Goal: Information Seeking & Learning: Learn about a topic

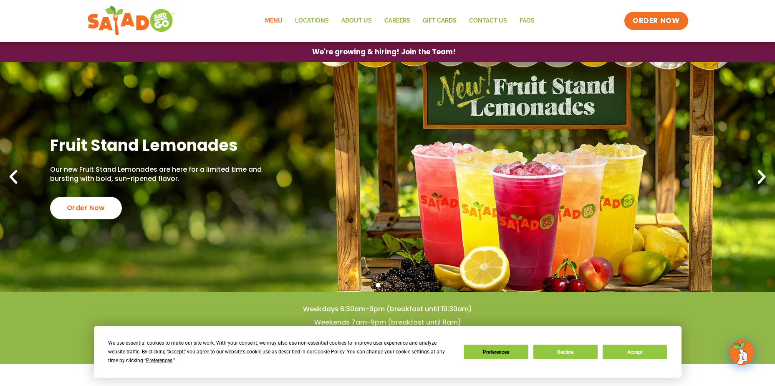
click at [279, 25] on link "Menu" at bounding box center [274, 20] width 30 height 19
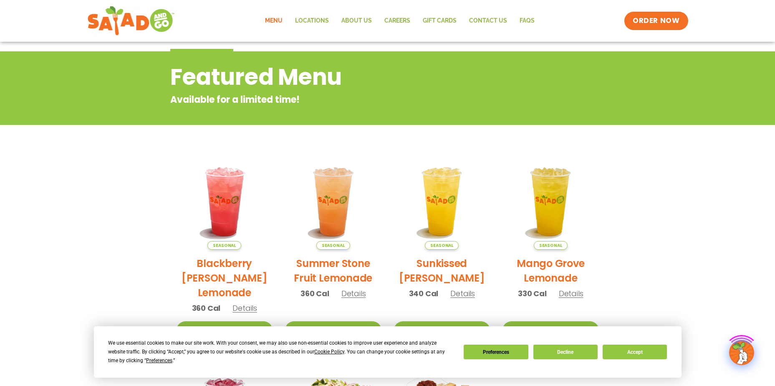
scroll to position [83, 0]
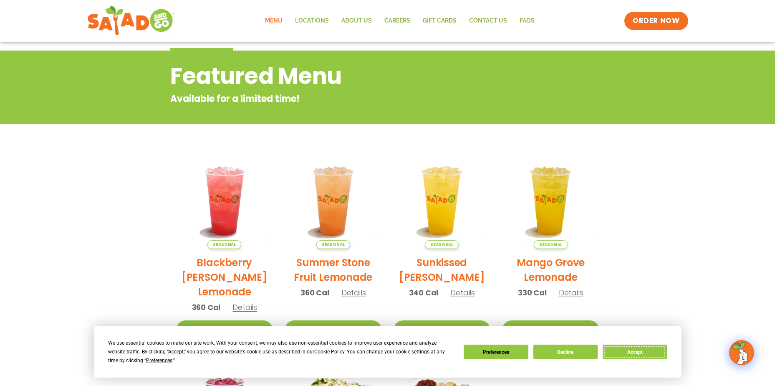
click at [645, 348] on button "Accept" at bounding box center [635, 351] width 64 height 15
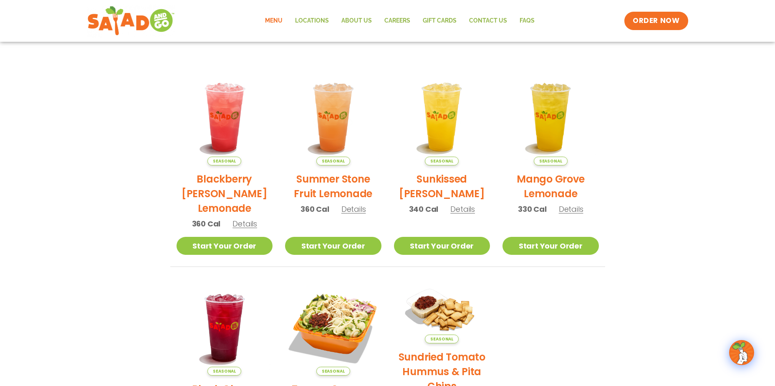
scroll to position [42, 0]
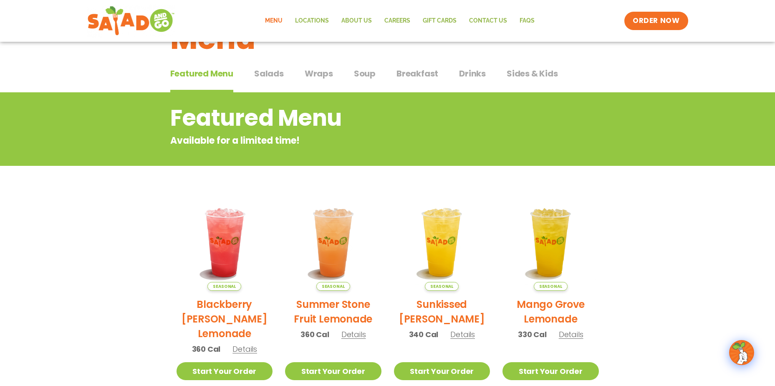
click at [319, 73] on span "Wraps" at bounding box center [319, 73] width 28 height 13
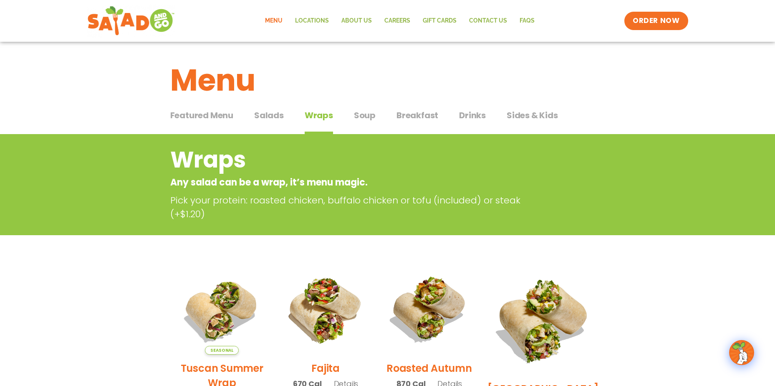
click at [272, 116] on span "Salads" at bounding box center [269, 115] width 30 height 13
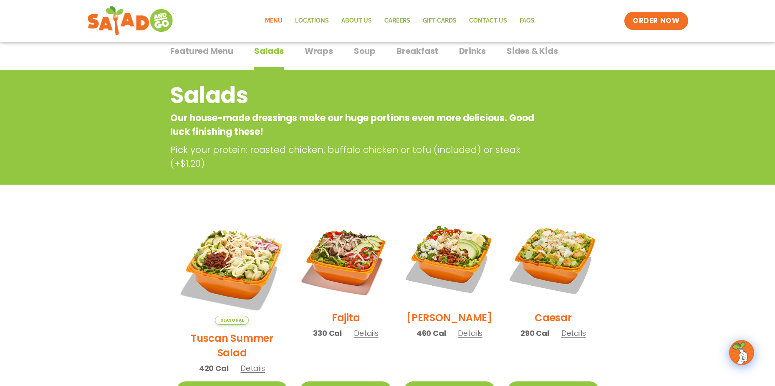
scroll to position [42, 0]
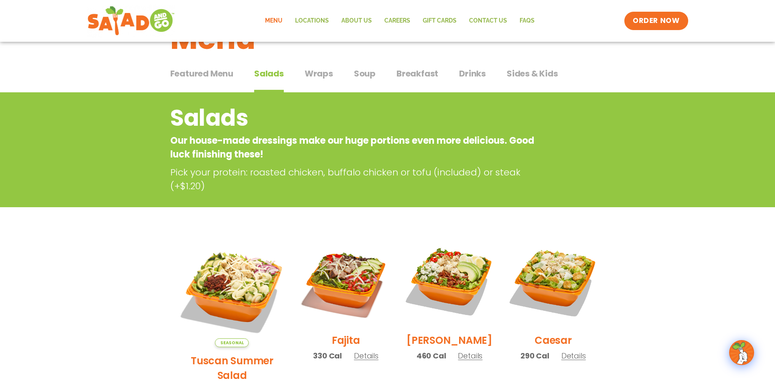
click at [322, 74] on span "Wraps" at bounding box center [319, 73] width 28 height 13
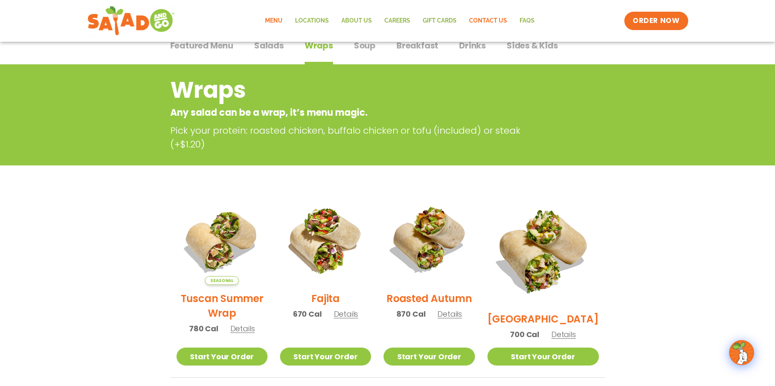
scroll to position [42, 0]
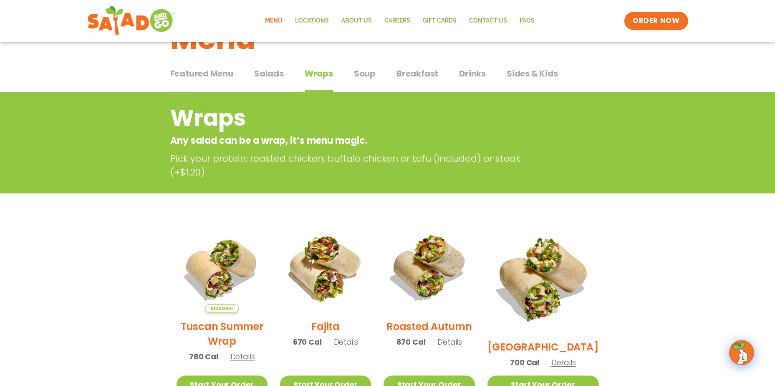
click at [368, 73] on span "Soup" at bounding box center [365, 73] width 22 height 13
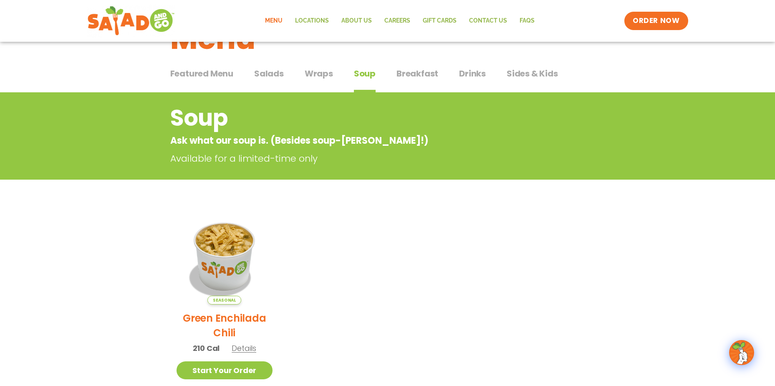
click at [273, 68] on span "Salads" at bounding box center [269, 73] width 30 height 13
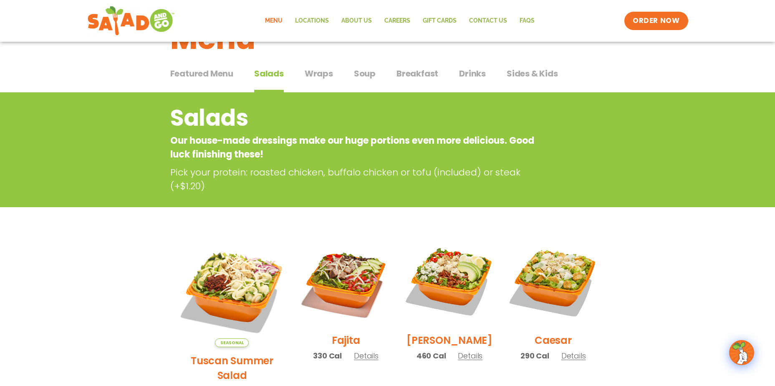
click at [327, 73] on span "Wraps" at bounding box center [319, 73] width 28 height 13
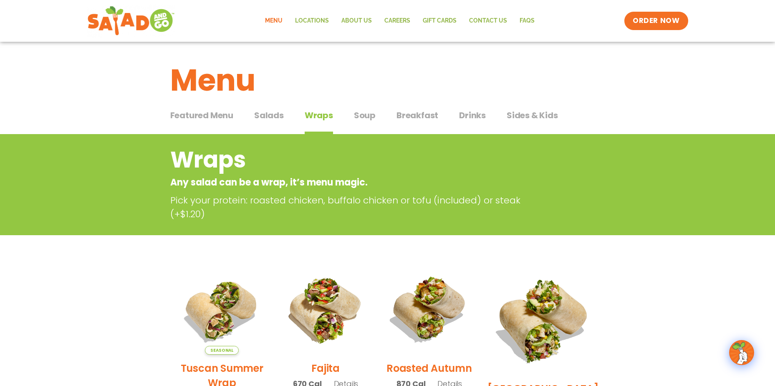
click at [267, 115] on span "Salads" at bounding box center [269, 115] width 30 height 13
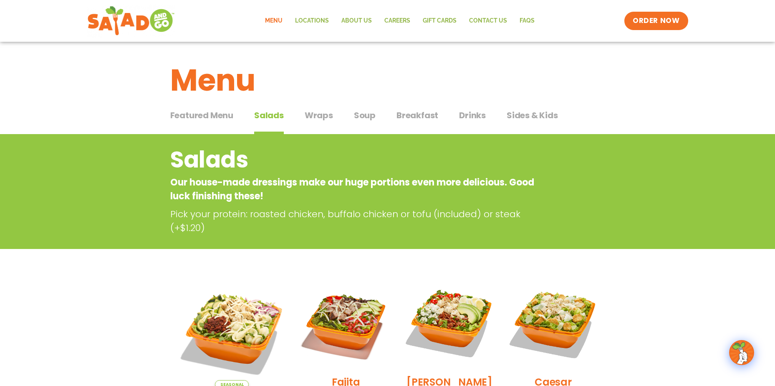
click at [465, 115] on span "Drinks" at bounding box center [472, 115] width 27 height 13
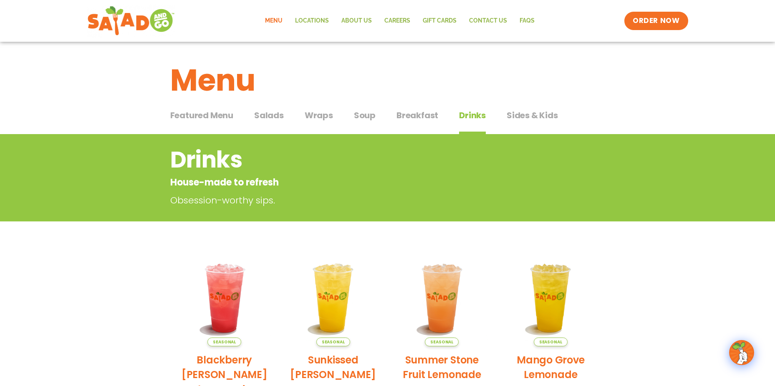
click at [535, 119] on span "Sides & Kids" at bounding box center [532, 115] width 51 height 13
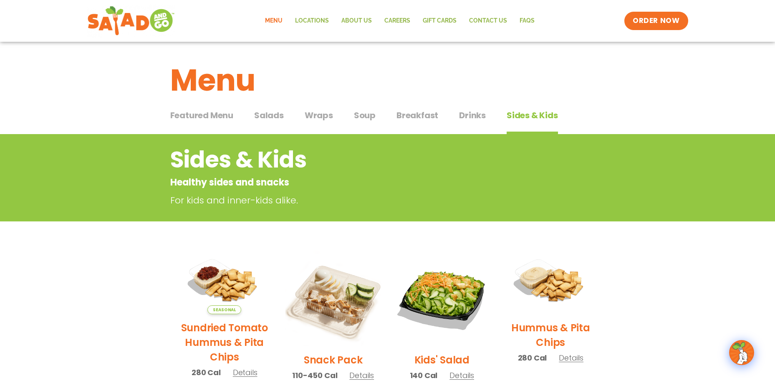
click at [256, 122] on button "Salads Salads" at bounding box center [269, 121] width 30 height 25
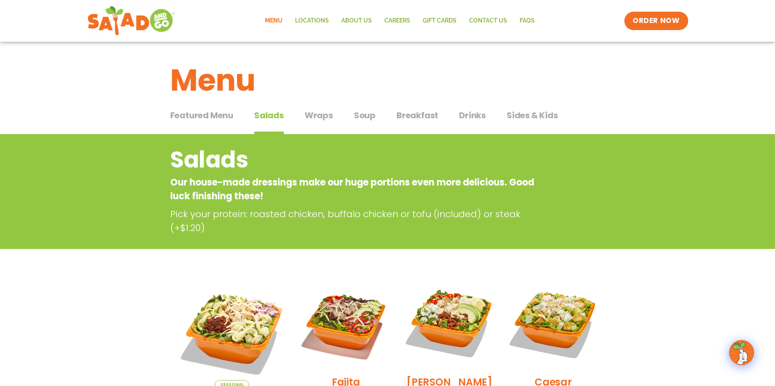
click at [216, 116] on span "Featured Menu" at bounding box center [201, 115] width 63 height 13
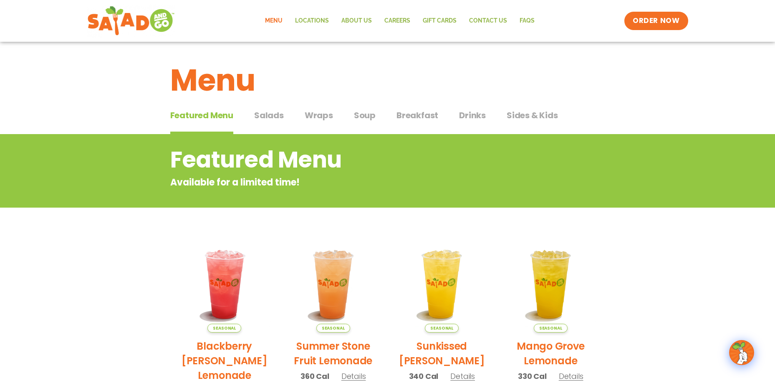
click at [280, 116] on span "Salads" at bounding box center [269, 115] width 30 height 13
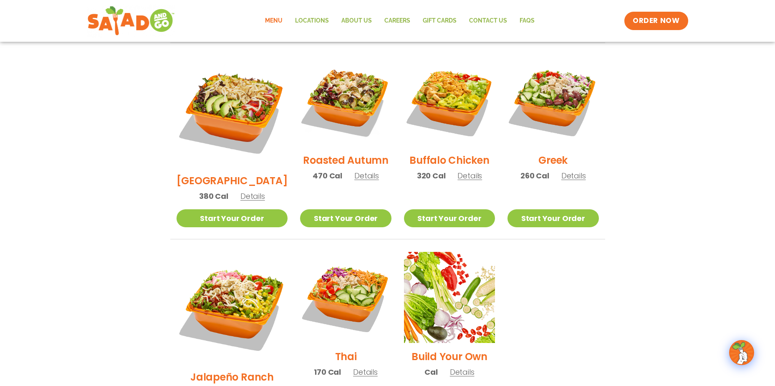
scroll to position [417, 0]
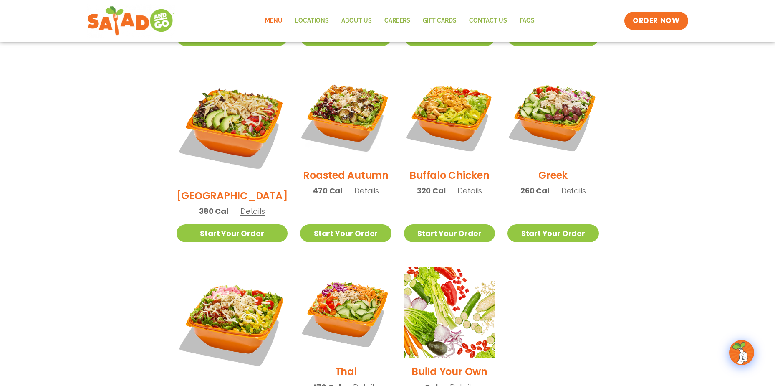
click at [342, 169] on h2 "Roasted Autumn" at bounding box center [346, 175] width 86 height 15
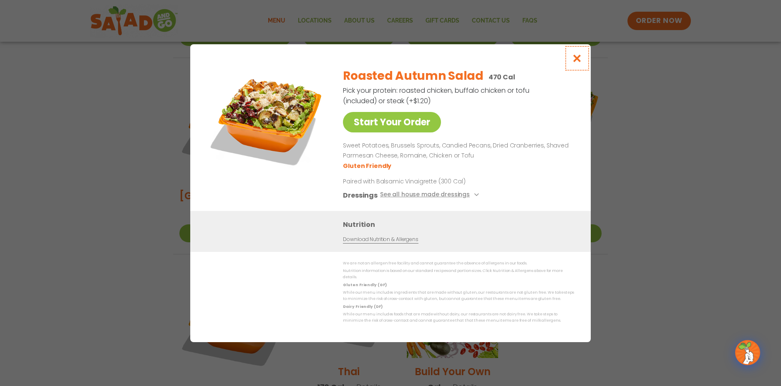
click at [573, 61] on icon "Close modal" at bounding box center [577, 58] width 10 height 9
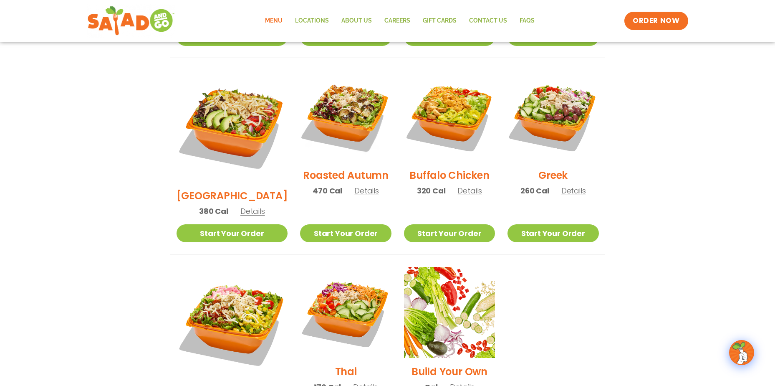
click at [221, 384] on h2 "Jalapeño Ranch" at bounding box center [231, 391] width 83 height 15
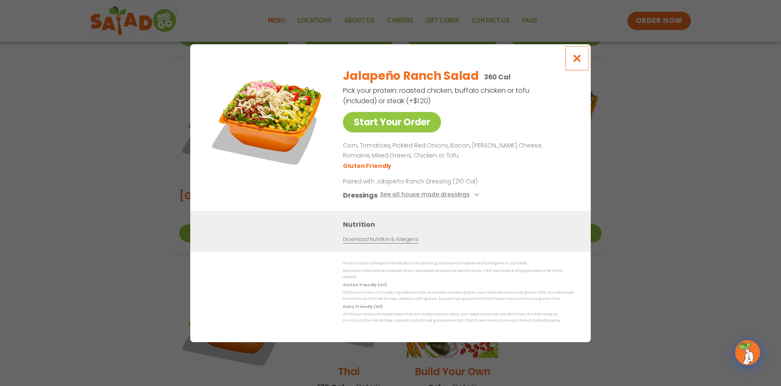
click at [571, 61] on button "Close modal" at bounding box center [577, 58] width 27 height 28
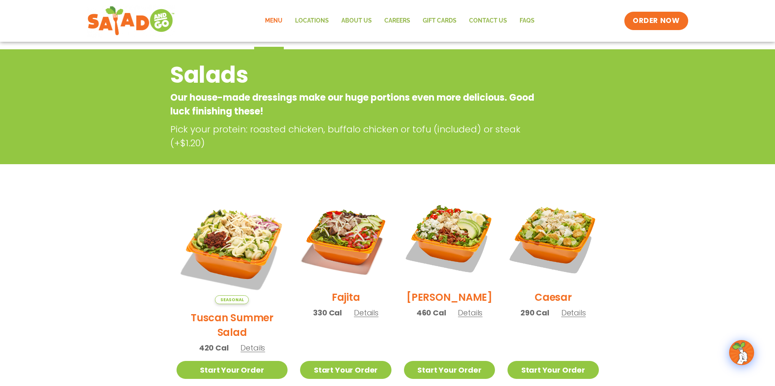
scroll to position [0, 0]
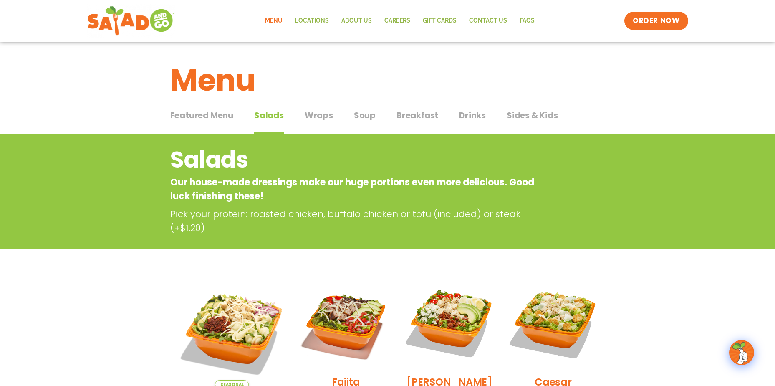
click at [325, 116] on span "Wraps" at bounding box center [319, 115] width 28 height 13
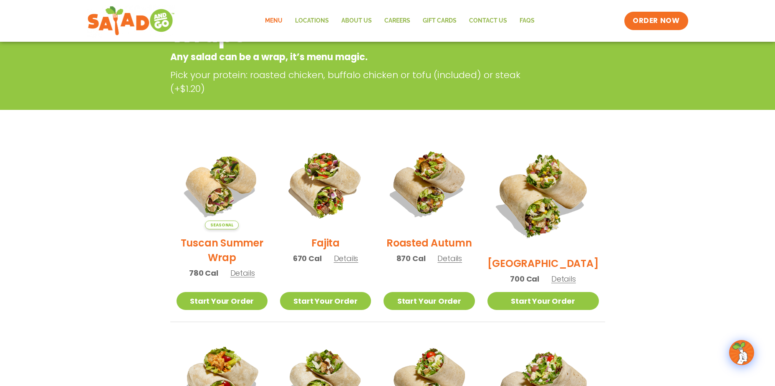
scroll to position [167, 0]
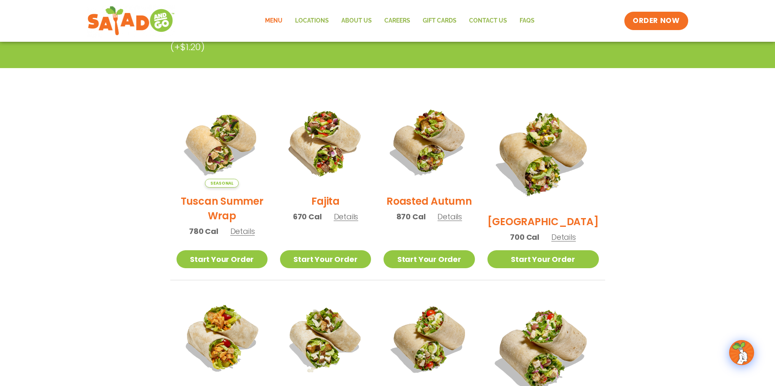
click at [244, 207] on h2 "Tuscan Summer Wrap" at bounding box center [222, 208] width 91 height 29
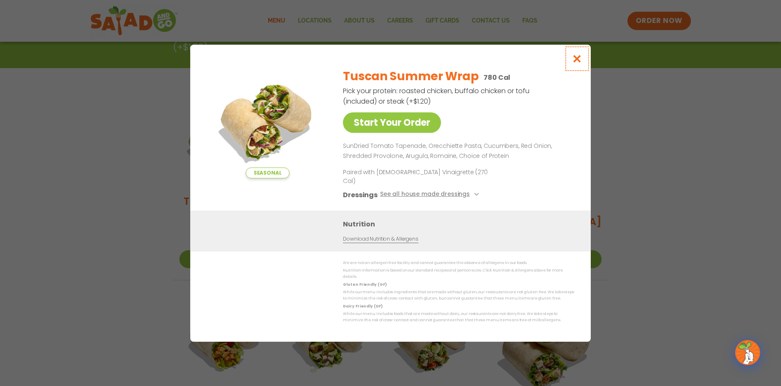
click at [578, 58] on button "Close modal" at bounding box center [577, 59] width 27 height 28
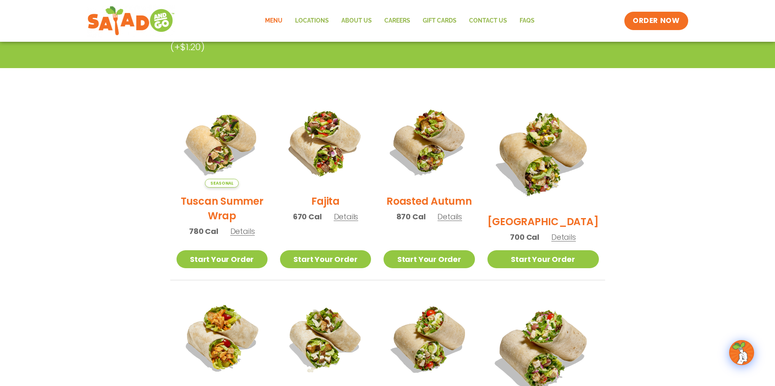
click at [446, 202] on h2 "Roasted Autumn" at bounding box center [429, 201] width 86 height 15
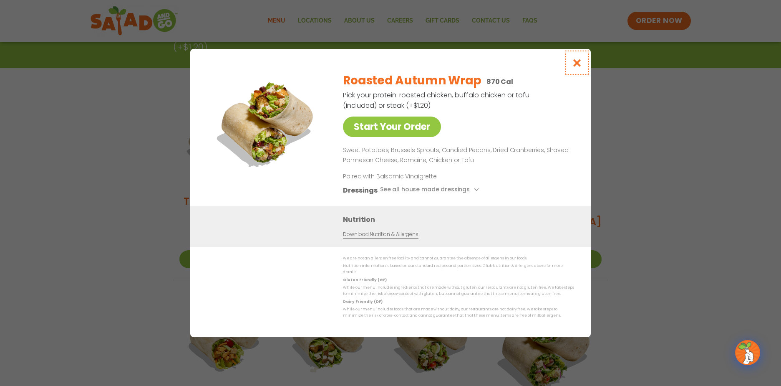
click at [570, 64] on button "Close modal" at bounding box center [577, 63] width 27 height 28
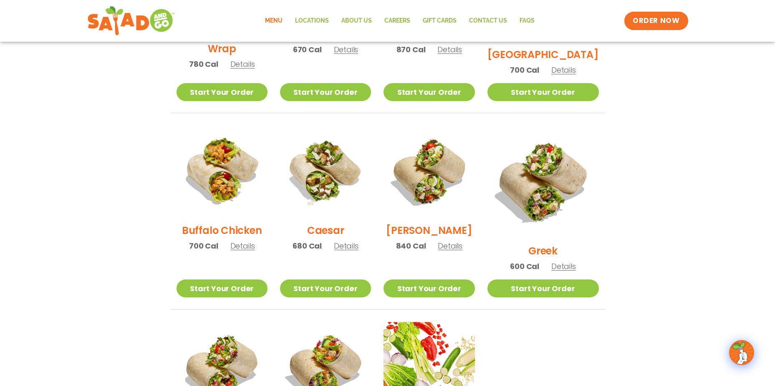
scroll to position [417, 0]
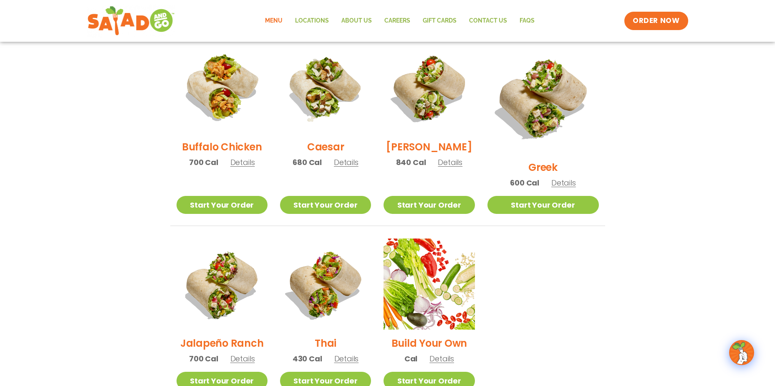
click at [244, 335] on h2 "Jalapeño Ranch" at bounding box center [221, 342] width 83 height 15
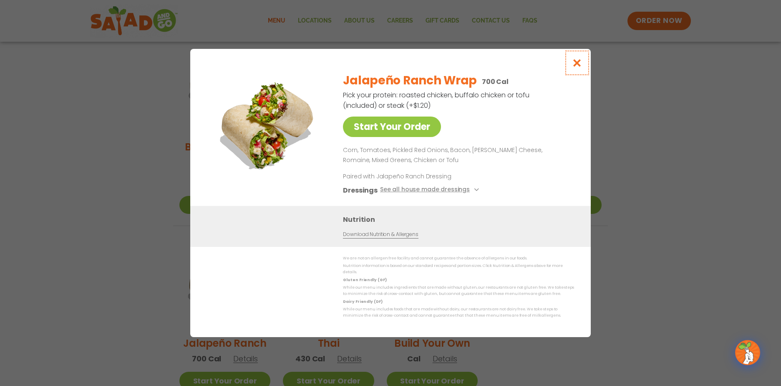
click at [572, 63] on icon "Close modal" at bounding box center [577, 62] width 10 height 9
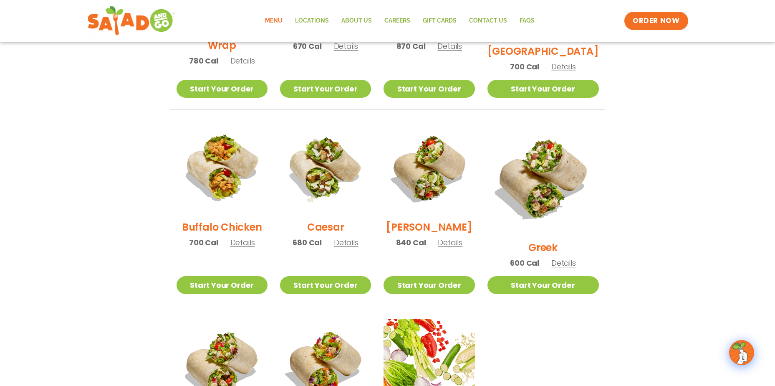
scroll to position [334, 0]
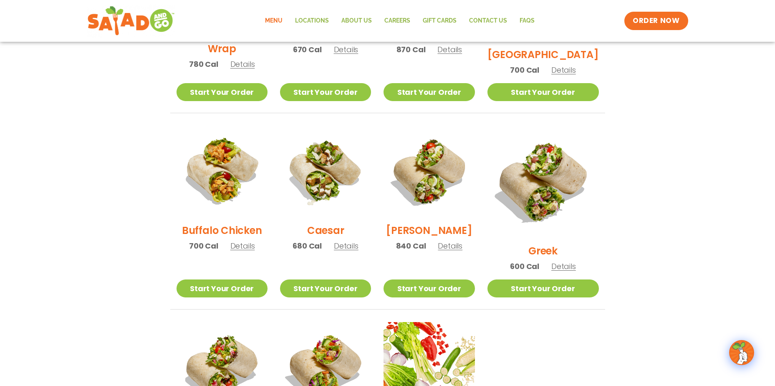
click at [226, 232] on h2 "Buffalo Chicken" at bounding box center [222, 230] width 80 height 15
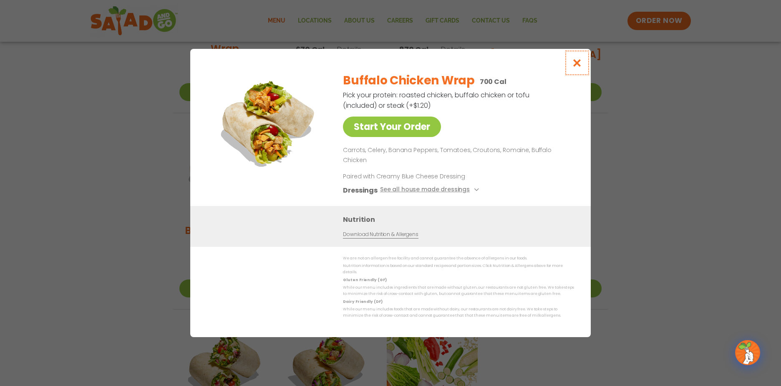
click at [578, 67] on icon "Close modal" at bounding box center [577, 62] width 10 height 9
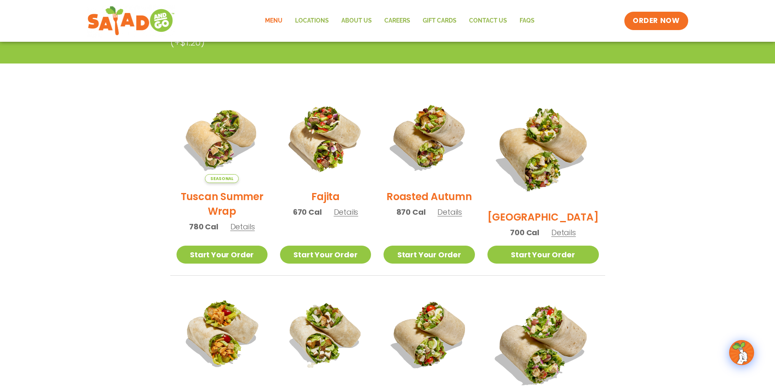
scroll to position [167, 0]
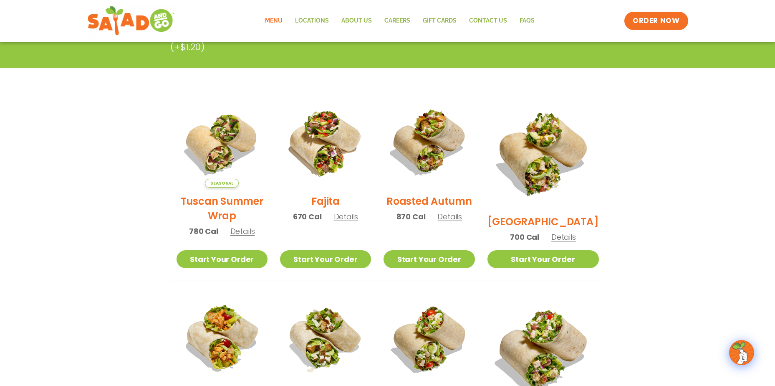
click at [220, 204] on h2 "Tuscan Summer Wrap" at bounding box center [222, 208] width 91 height 29
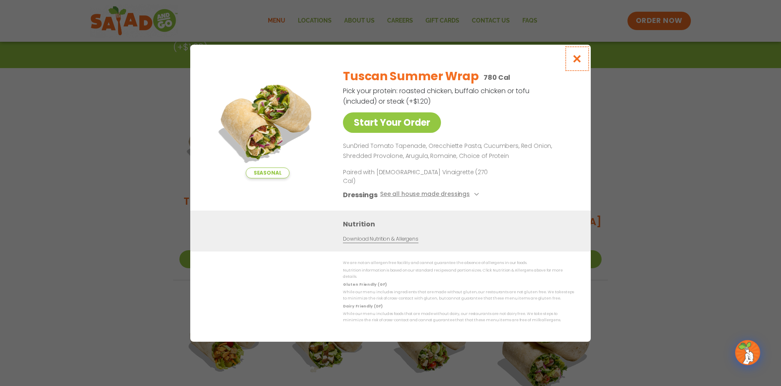
click at [574, 63] on icon "Close modal" at bounding box center [577, 58] width 10 height 9
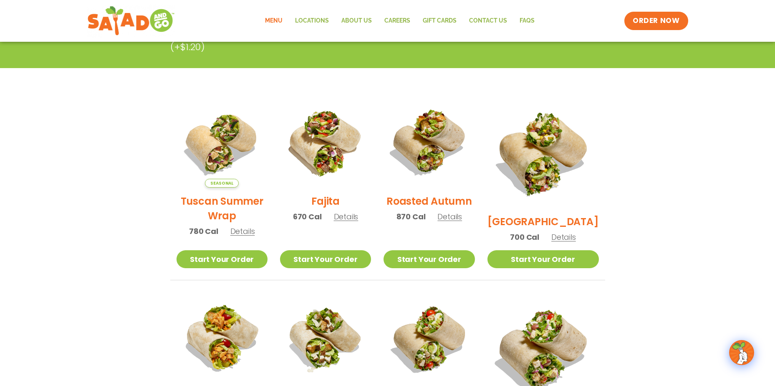
click at [426, 203] on h2 "Roasted Autumn" at bounding box center [429, 201] width 86 height 15
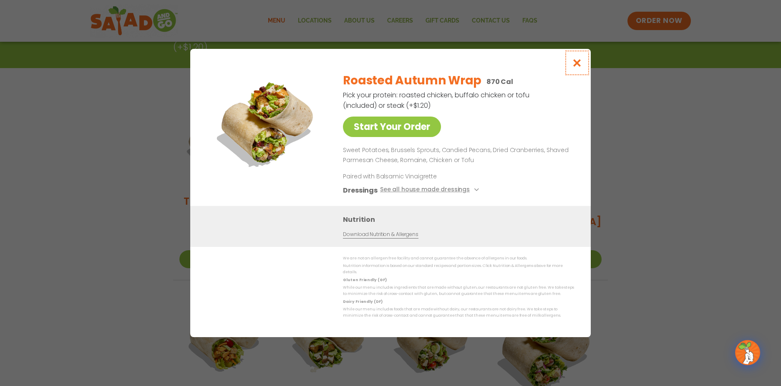
click at [580, 63] on icon "Close modal" at bounding box center [577, 62] width 10 height 9
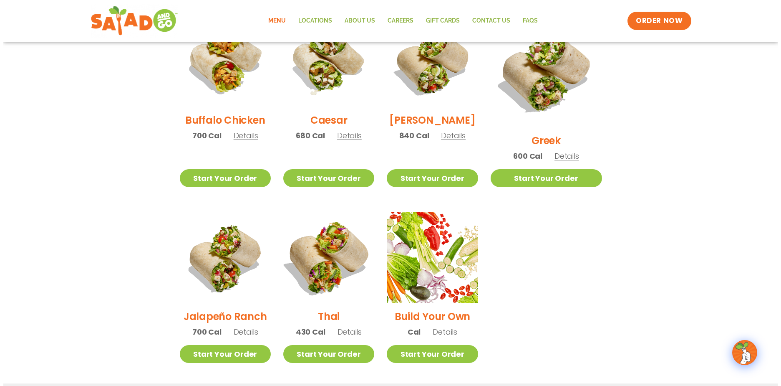
scroll to position [459, 0]
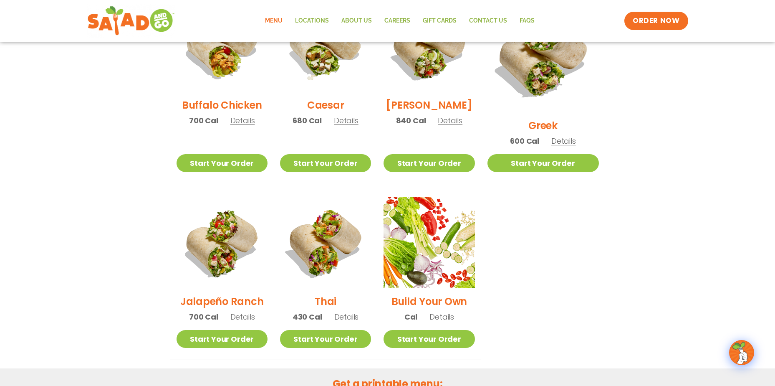
click at [329, 294] on h2 "Thai" at bounding box center [326, 301] width 22 height 15
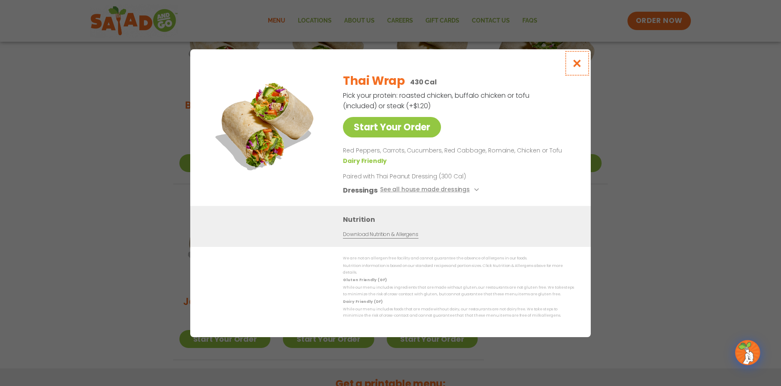
click at [580, 68] on icon "Close modal" at bounding box center [577, 63] width 10 height 9
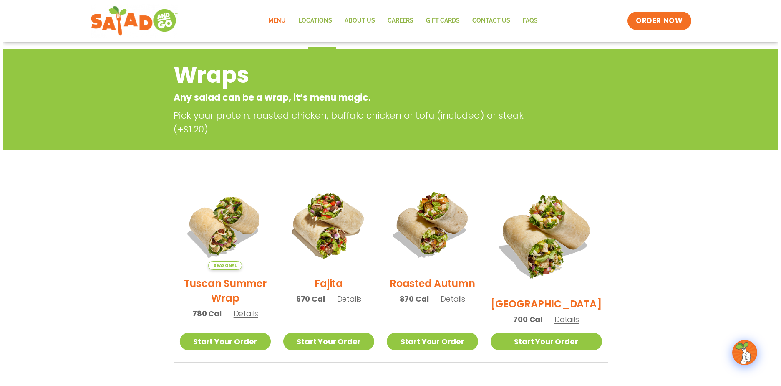
scroll to position [131, 0]
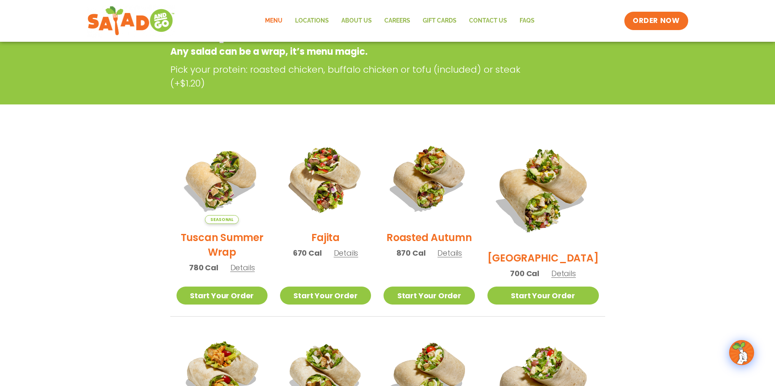
click at [552, 250] on h2 "[GEOGRAPHIC_DATA]" at bounding box center [542, 257] width 111 height 15
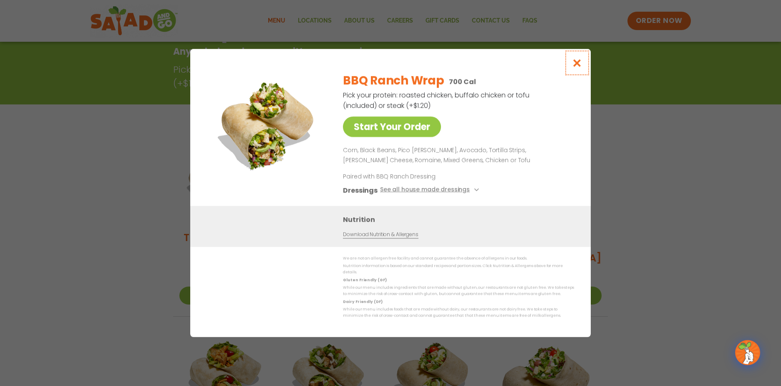
click at [580, 64] on icon "Close modal" at bounding box center [577, 62] width 10 height 9
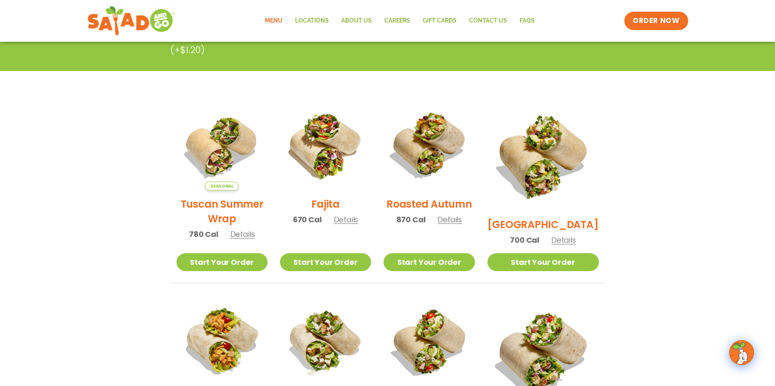
scroll to position [50, 0]
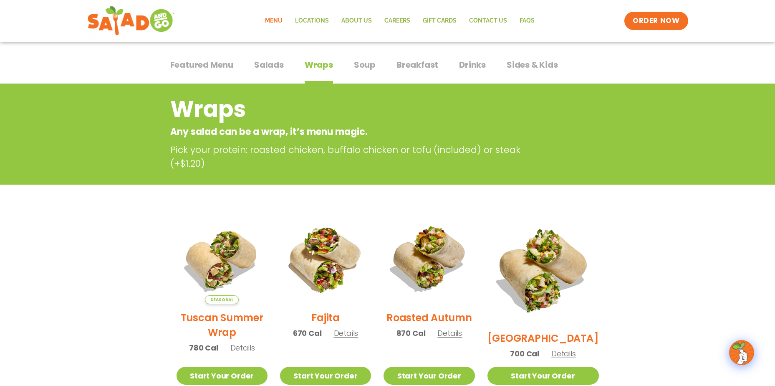
click at [271, 63] on span "Salads" at bounding box center [269, 64] width 30 height 13
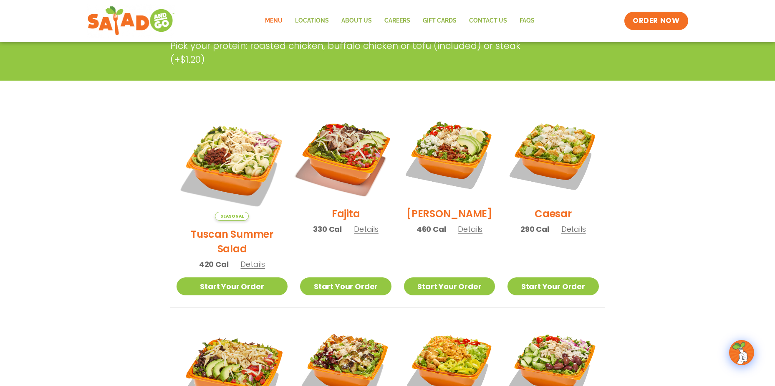
scroll to position [176, 0]
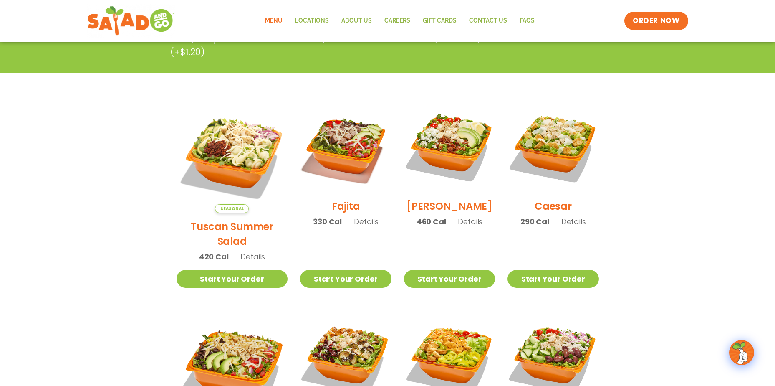
click at [437, 210] on h2 "[PERSON_NAME]" at bounding box center [449, 206] width 86 height 15
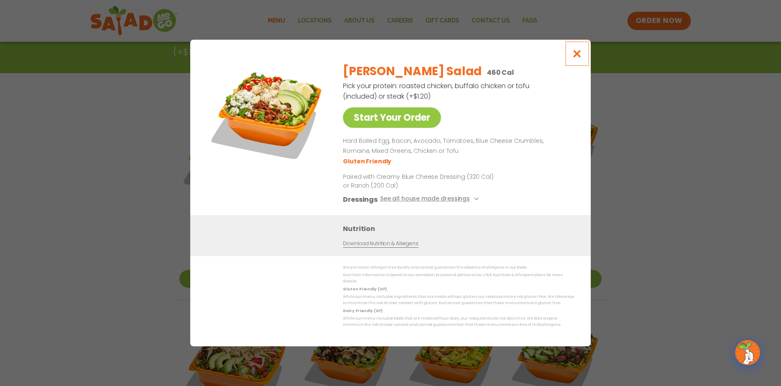
click at [581, 53] on icon "Close modal" at bounding box center [577, 53] width 10 height 9
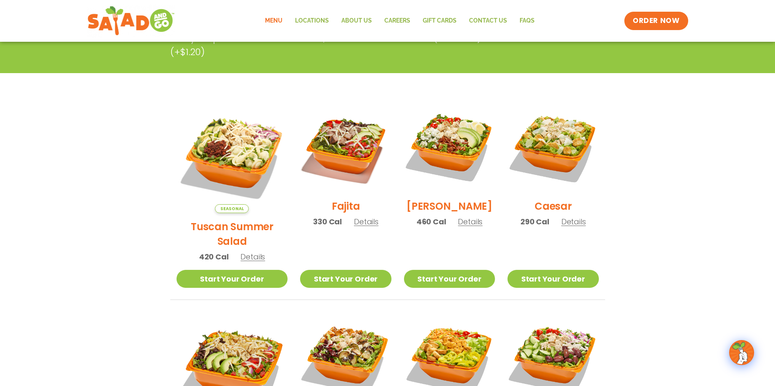
click at [249, 219] on h2 "Tuscan Summer Salad" at bounding box center [232, 233] width 111 height 29
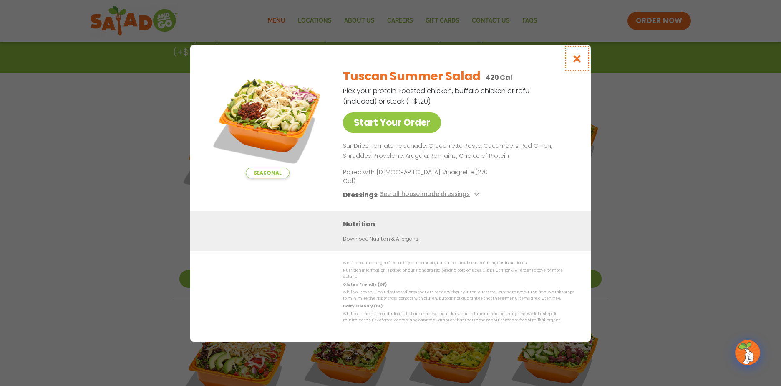
click at [578, 71] on button "Close modal" at bounding box center [577, 59] width 27 height 28
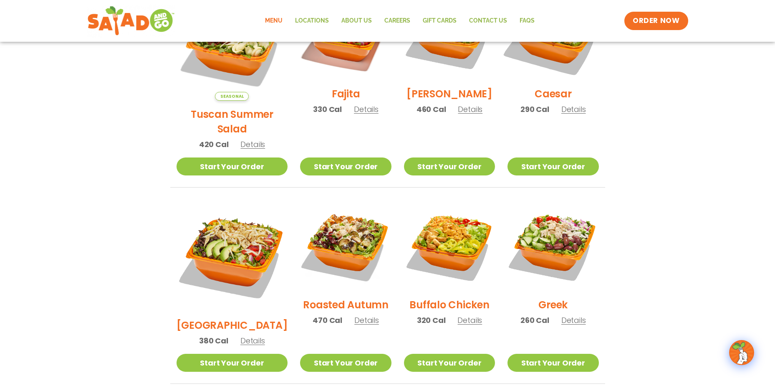
scroll to position [301, 0]
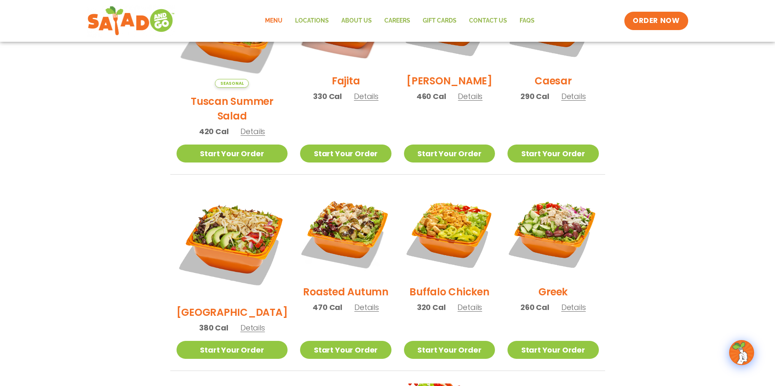
click at [354, 284] on h2 "Roasted Autumn" at bounding box center [346, 291] width 86 height 15
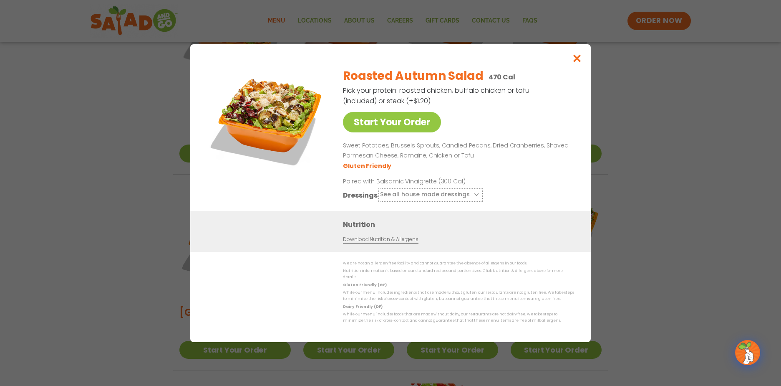
click at [398, 196] on button "See all house made dressings" at bounding box center [430, 194] width 101 height 10
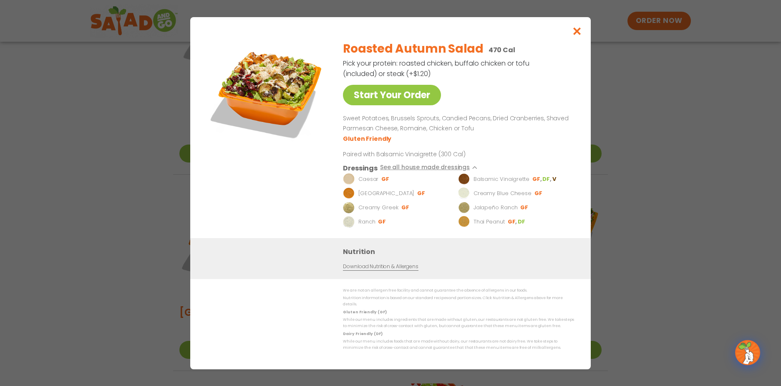
click at [368, 183] on p "Caesar" at bounding box center [368, 178] width 20 height 8
click at [573, 34] on icon "Close modal" at bounding box center [577, 31] width 10 height 9
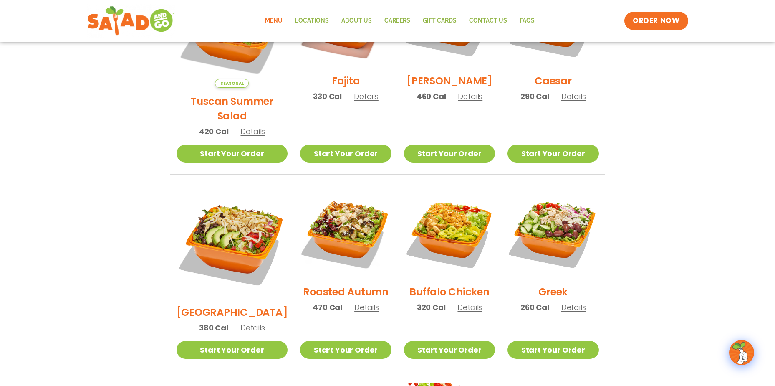
click at [409, 284] on h2 "Buffalo Chicken" at bounding box center [449, 291] width 80 height 15
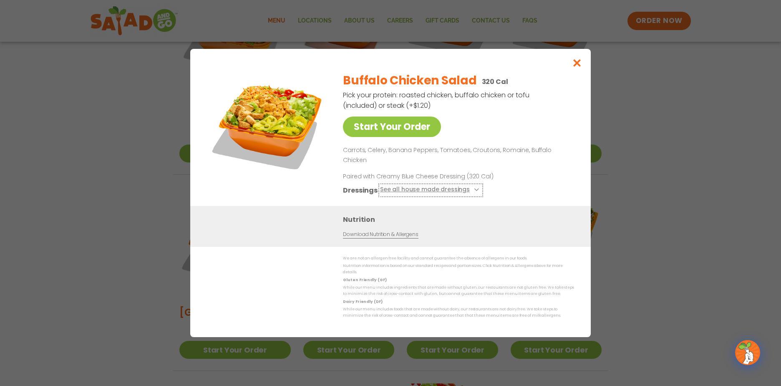
click at [401, 189] on button "See all house made dressings" at bounding box center [430, 190] width 101 height 10
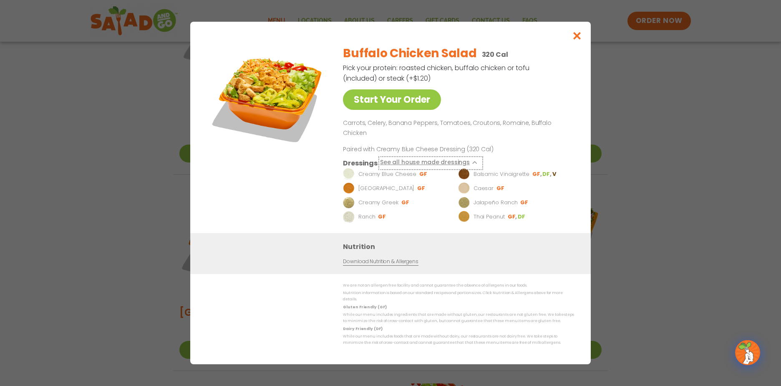
click at [417, 161] on button "See all house made dressings" at bounding box center [430, 163] width 101 height 10
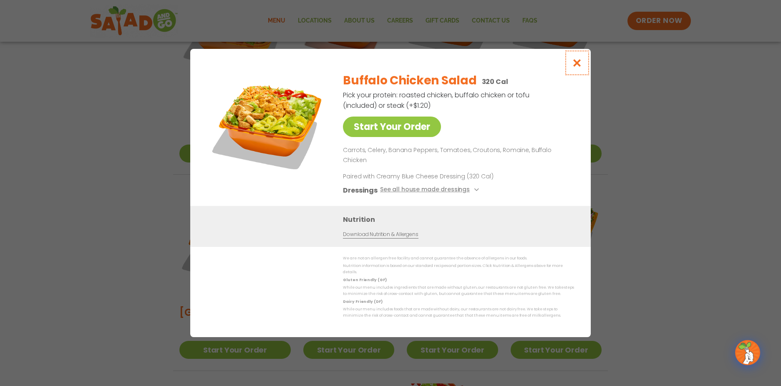
click at [580, 67] on icon "Close modal" at bounding box center [577, 62] width 10 height 9
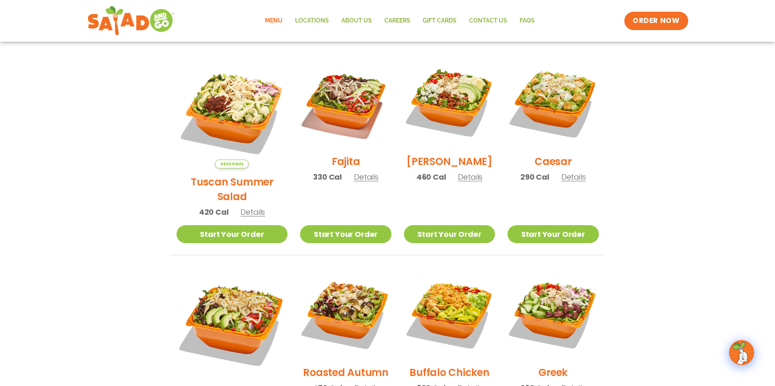
scroll to position [217, 0]
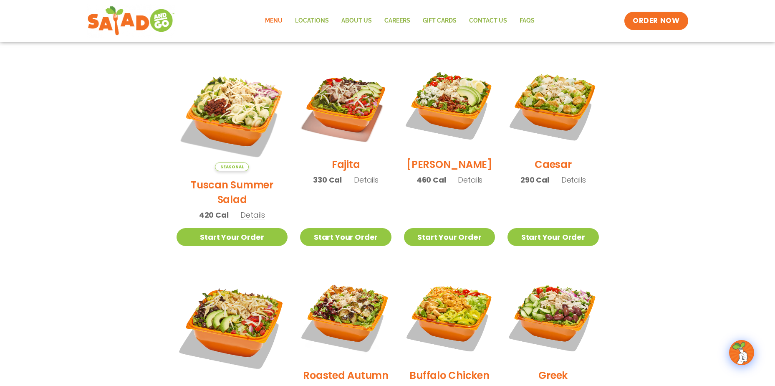
click at [231, 177] on h2 "Tuscan Summer Salad" at bounding box center [232, 191] width 111 height 29
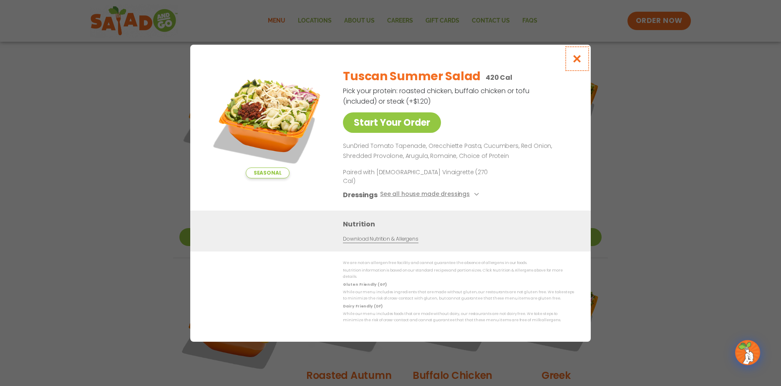
click at [572, 63] on icon "Close modal" at bounding box center [577, 58] width 10 height 9
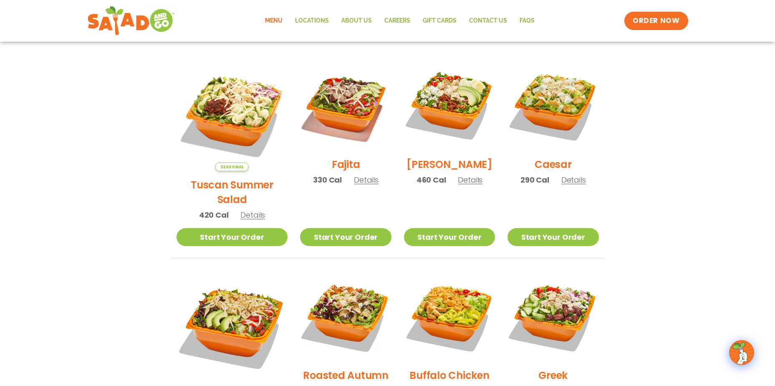
click at [338, 368] on h2 "Roasted Autumn" at bounding box center [346, 375] width 86 height 15
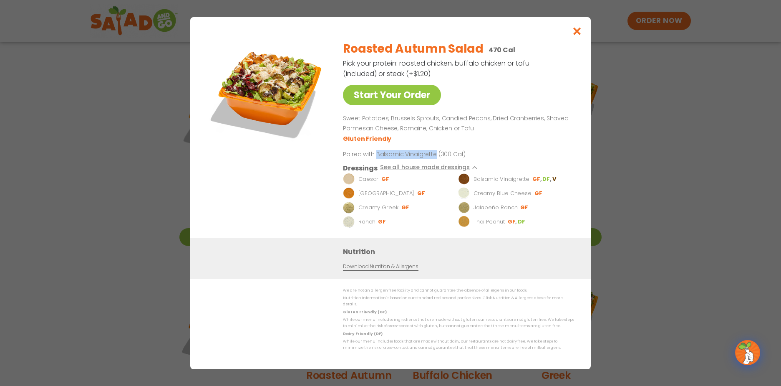
drag, startPoint x: 376, startPoint y: 154, endPoint x: 434, endPoint y: 156, distance: 58.1
click at [434, 156] on p "Paired with Balsamic Vinaigrette (300 Cal)" at bounding box center [420, 153] width 154 height 9
click at [584, 35] on button "Close modal" at bounding box center [577, 31] width 27 height 28
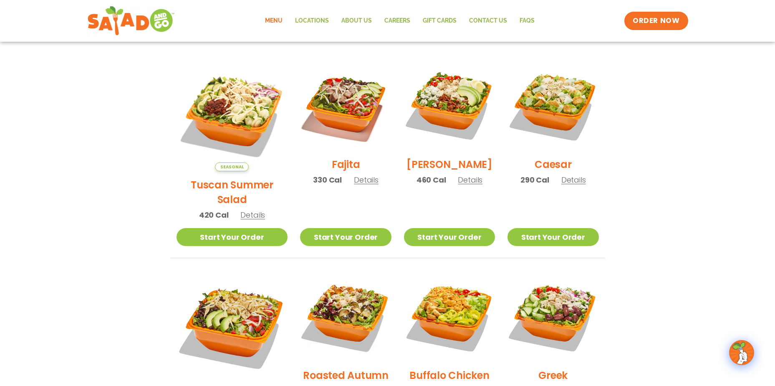
click at [233, 177] on h2 "Tuscan Summer Salad" at bounding box center [232, 191] width 111 height 29
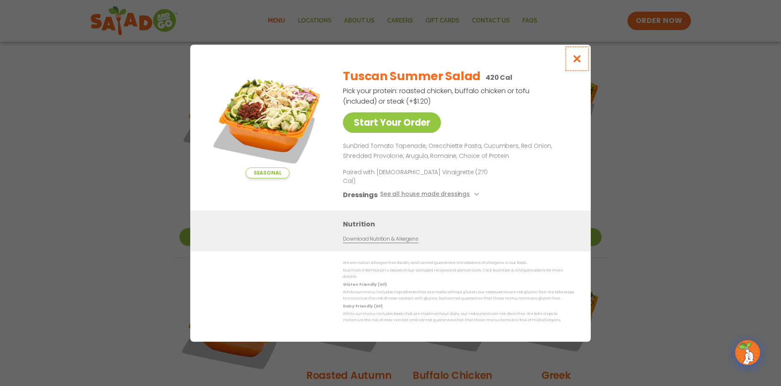
click at [577, 63] on icon "Close modal" at bounding box center [577, 58] width 10 height 9
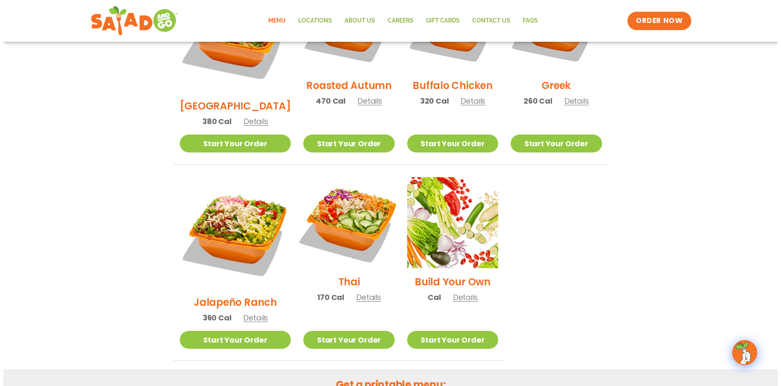
scroll to position [509, 0]
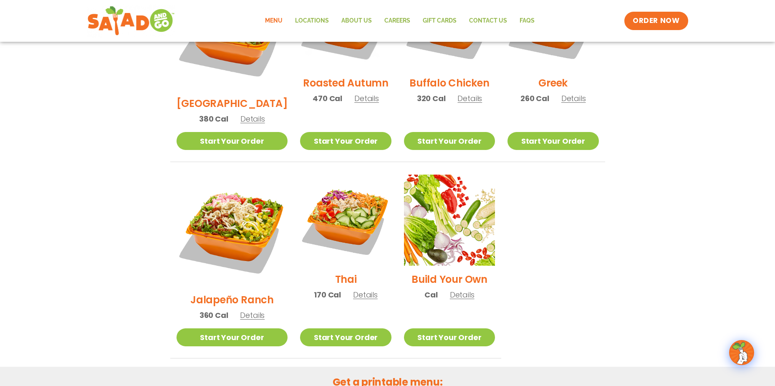
click at [224, 292] on h2 "Jalapeño Ranch" at bounding box center [231, 299] width 83 height 15
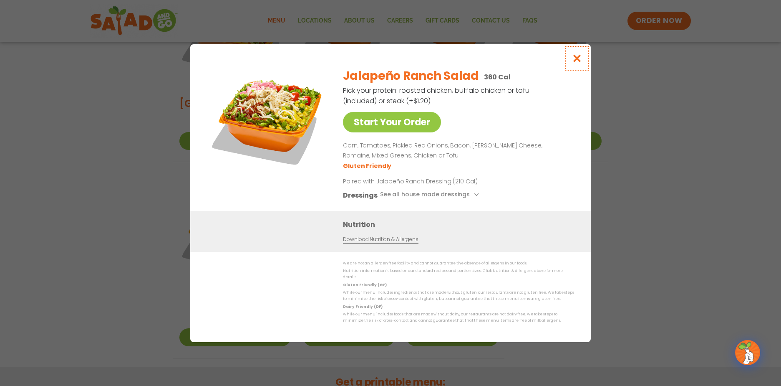
click at [579, 61] on icon "Close modal" at bounding box center [577, 58] width 10 height 9
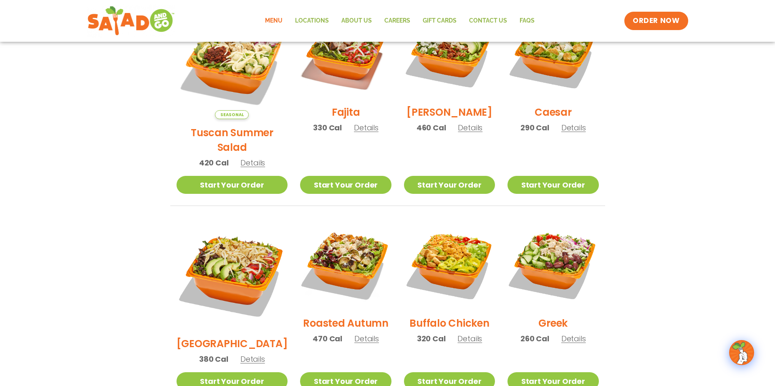
scroll to position [228, 0]
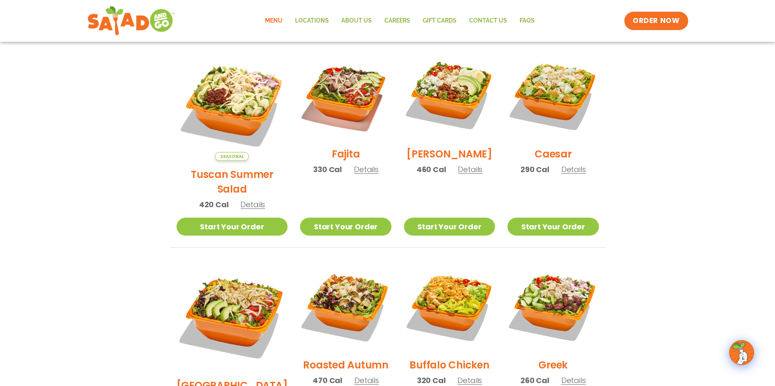
click at [439, 157] on h2 "[PERSON_NAME]" at bounding box center [449, 153] width 86 height 15
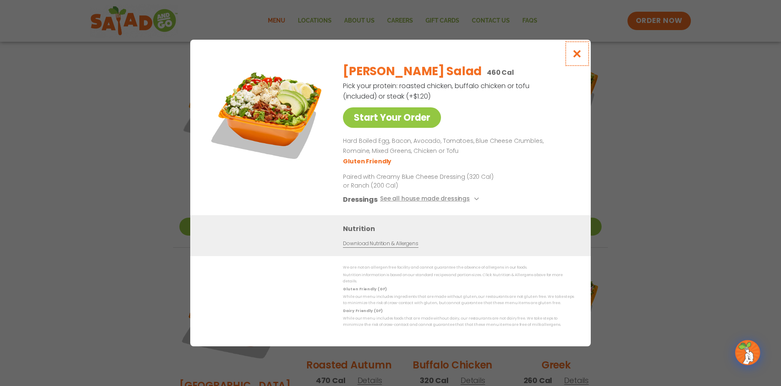
click at [582, 56] on icon "Close modal" at bounding box center [577, 53] width 10 height 9
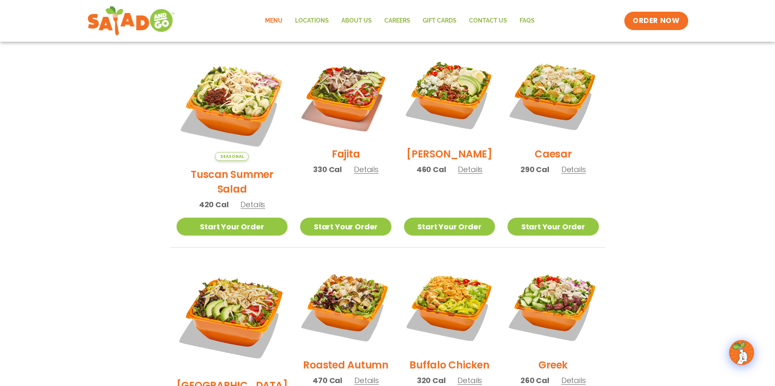
click at [431, 154] on h2 "[PERSON_NAME]" at bounding box center [449, 153] width 86 height 15
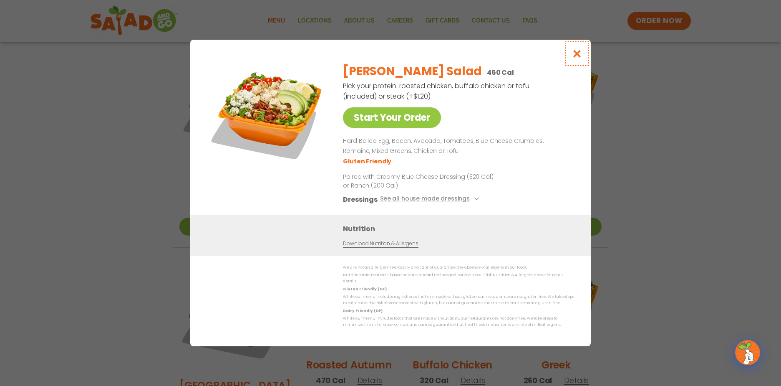
click at [570, 58] on button "Close modal" at bounding box center [577, 54] width 27 height 28
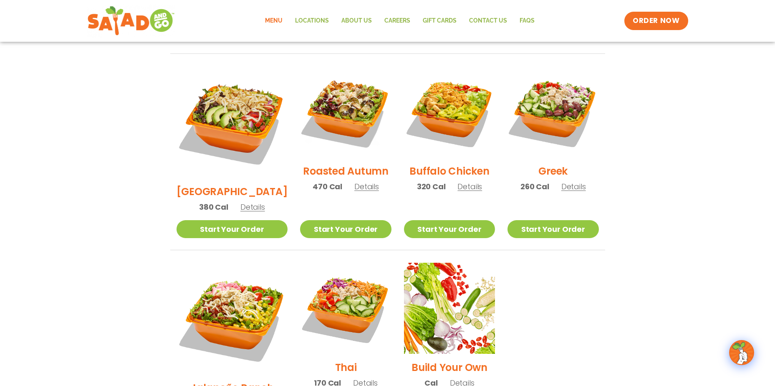
scroll to position [436, 0]
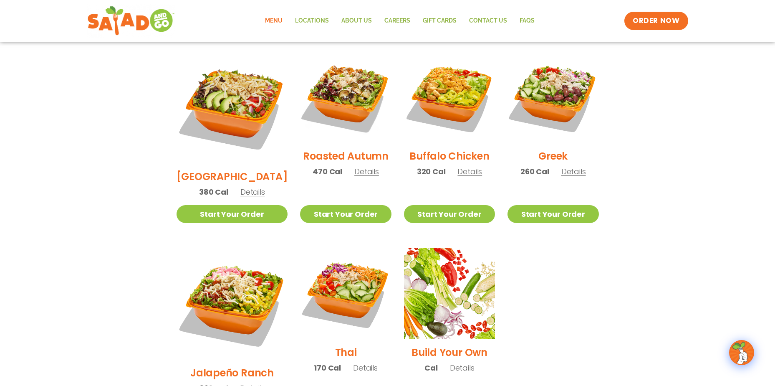
click at [335, 345] on h2 "Thai" at bounding box center [346, 352] width 22 height 15
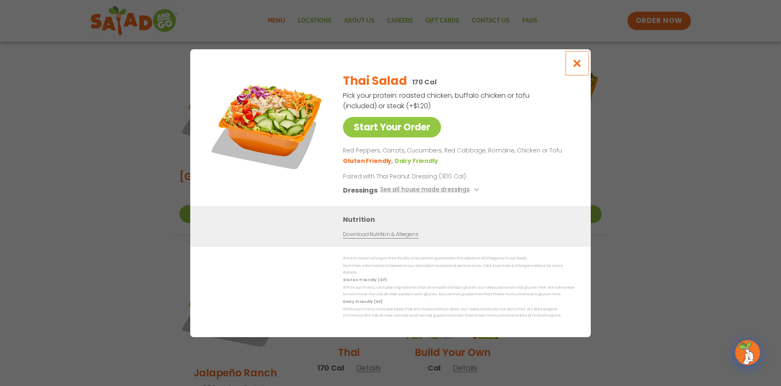
click at [576, 66] on icon "Close modal" at bounding box center [577, 63] width 10 height 9
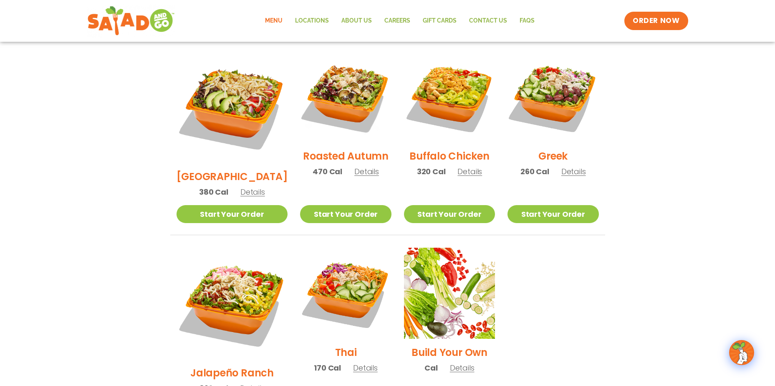
click at [226, 365] on h2 "Jalapeño Ranch" at bounding box center [231, 372] width 83 height 15
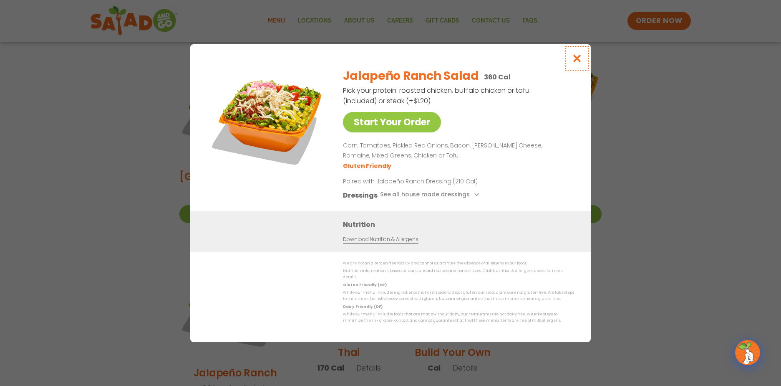
click at [574, 62] on icon "Close modal" at bounding box center [577, 58] width 10 height 9
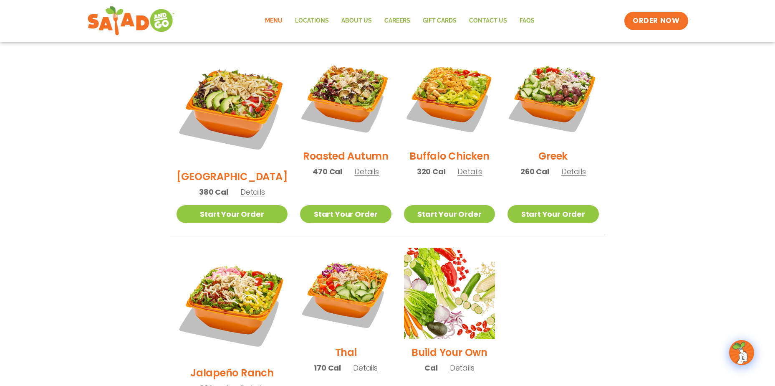
click at [239, 365] on h2 "Jalapeño Ranch" at bounding box center [231, 372] width 83 height 15
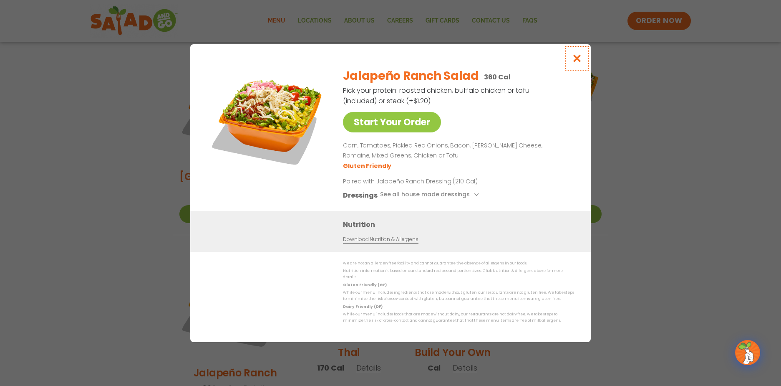
click at [576, 62] on icon "Close modal" at bounding box center [577, 58] width 10 height 9
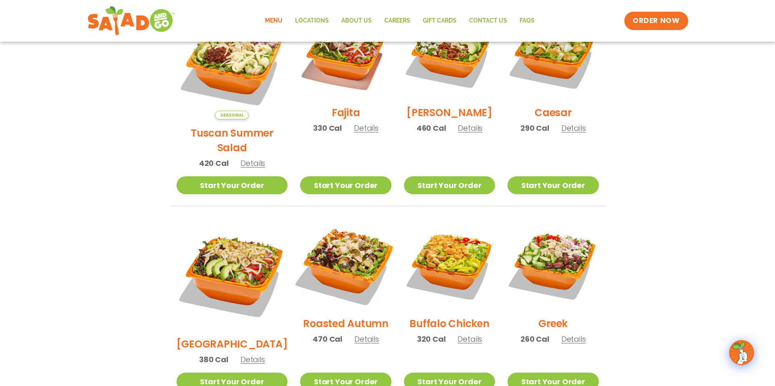
scroll to position [270, 0]
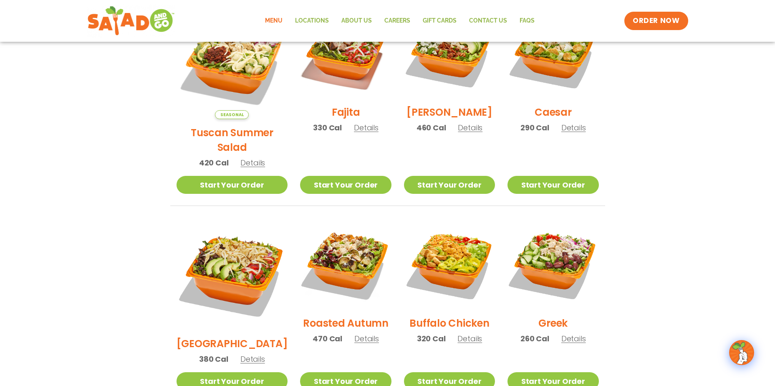
click at [230, 125] on h2 "Tuscan Summer Salad" at bounding box center [232, 139] width 111 height 29
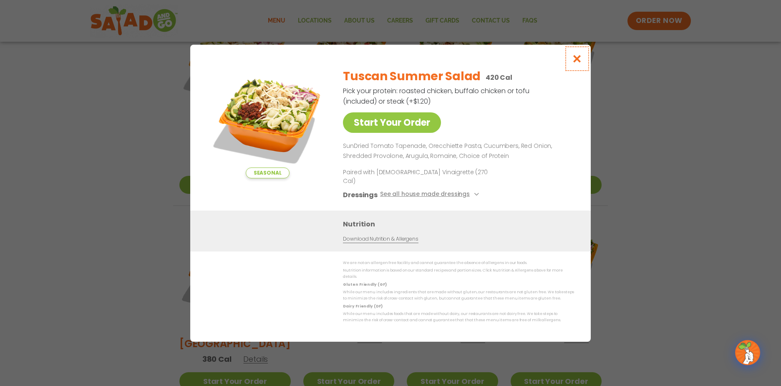
click at [580, 63] on icon "Close modal" at bounding box center [577, 58] width 10 height 9
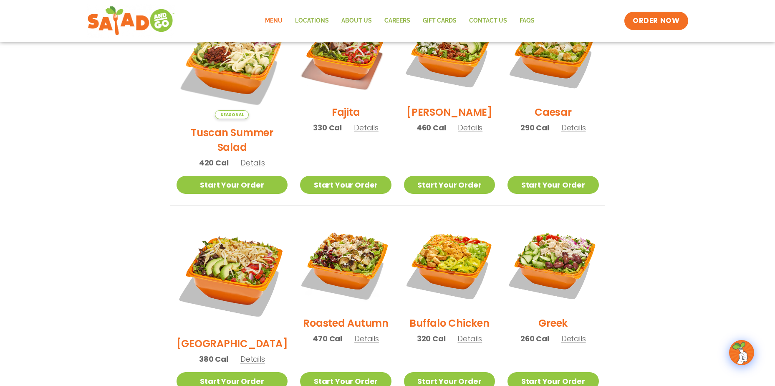
click at [338, 315] on h2 "Roasted Autumn" at bounding box center [346, 322] width 86 height 15
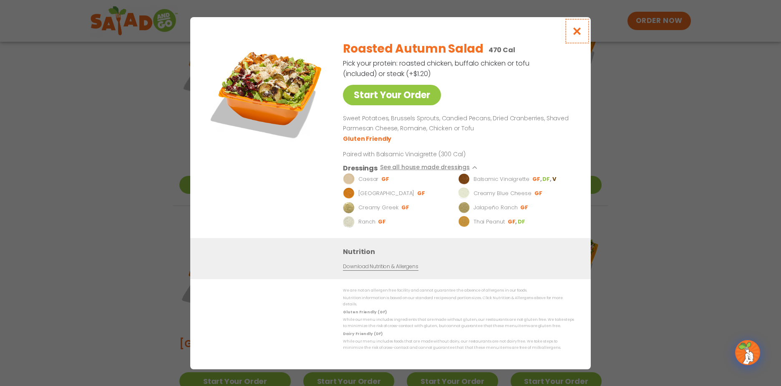
click at [574, 34] on icon "Close modal" at bounding box center [577, 31] width 10 height 9
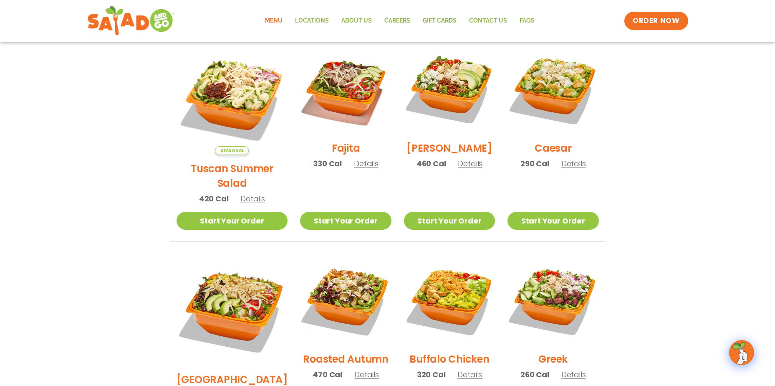
scroll to position [186, 0]
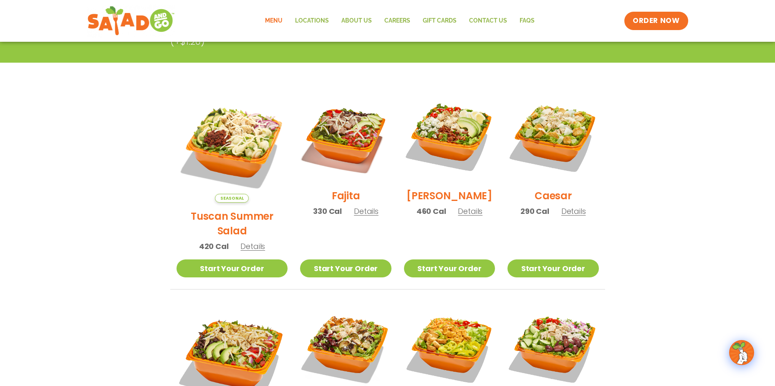
click at [332, 203] on h2 "Fajita" at bounding box center [346, 195] width 28 height 15
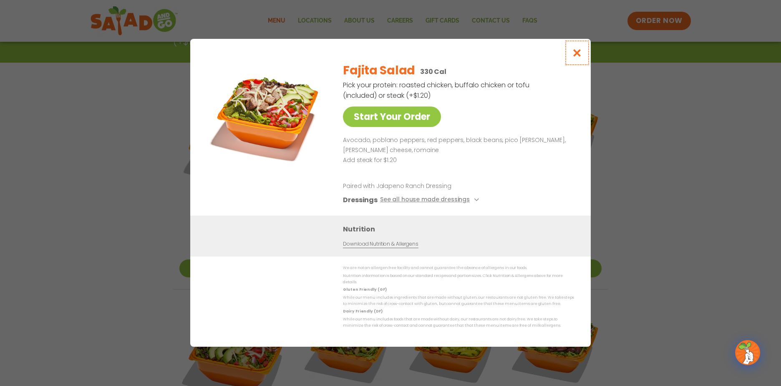
click at [573, 53] on icon "Close modal" at bounding box center [577, 52] width 10 height 9
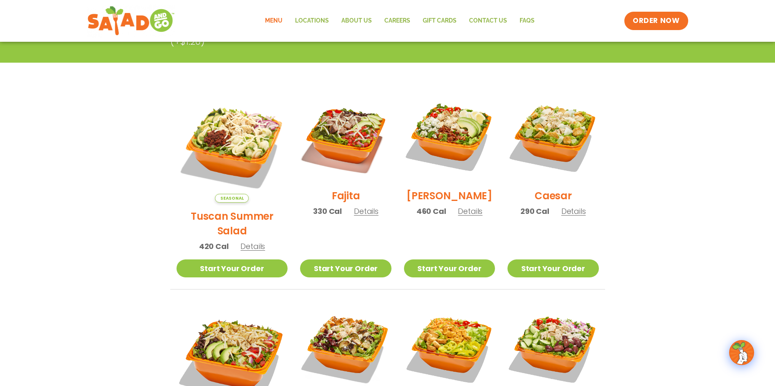
click at [446, 202] on h2 "[PERSON_NAME]" at bounding box center [449, 195] width 86 height 15
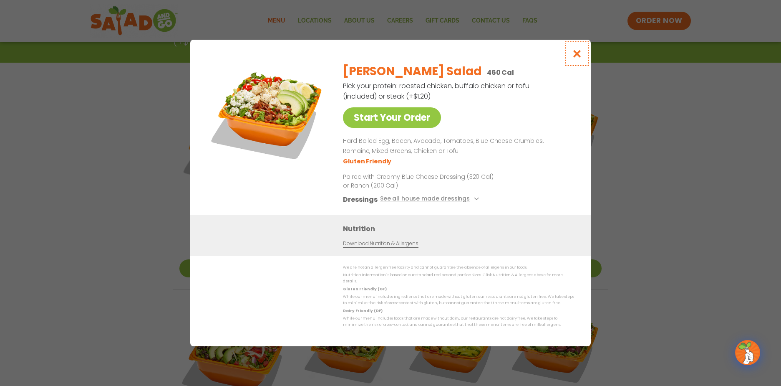
click at [574, 56] on icon "Close modal" at bounding box center [577, 53] width 10 height 9
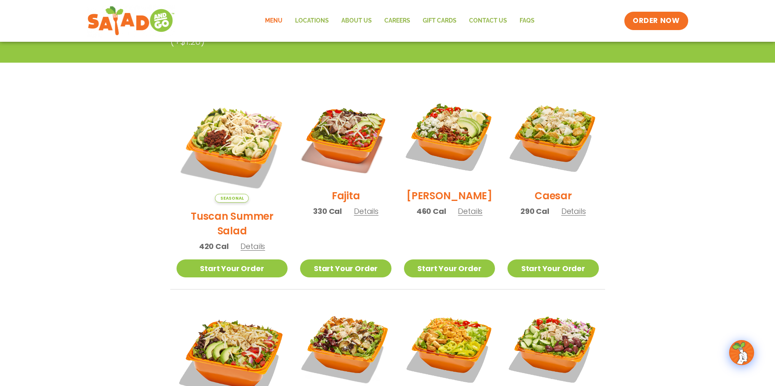
click at [447, 197] on h2 "[PERSON_NAME]" at bounding box center [449, 195] width 86 height 15
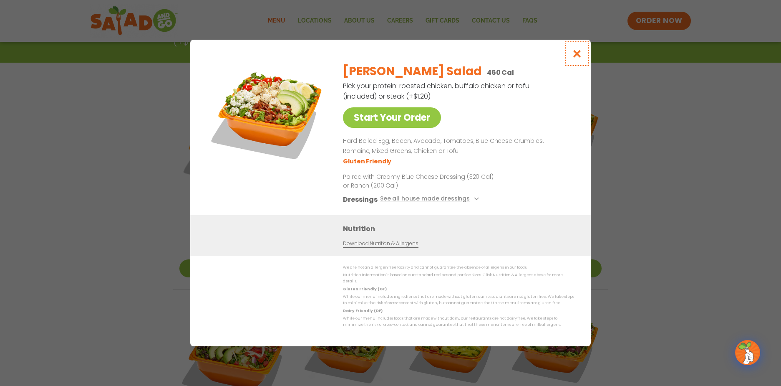
click at [572, 55] on button "Close modal" at bounding box center [577, 54] width 27 height 28
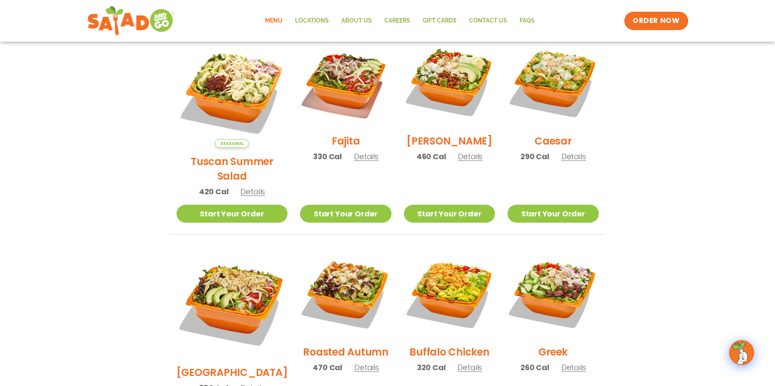
scroll to position [228, 0]
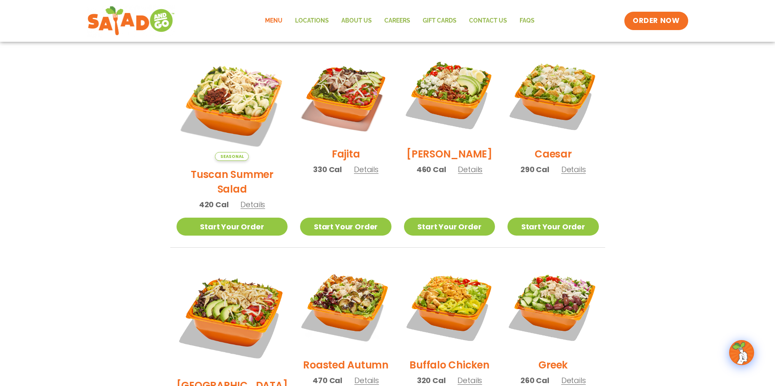
click at [320, 357] on h2 "Roasted Autumn" at bounding box center [346, 364] width 86 height 15
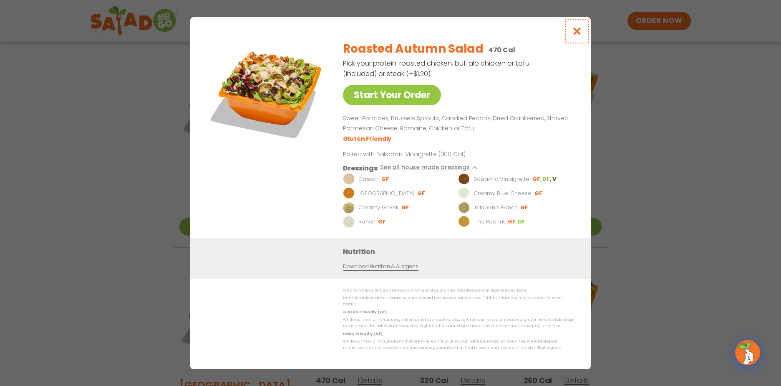
click at [576, 35] on icon "Close modal" at bounding box center [577, 31] width 10 height 9
